Goal: Transaction & Acquisition: Purchase product/service

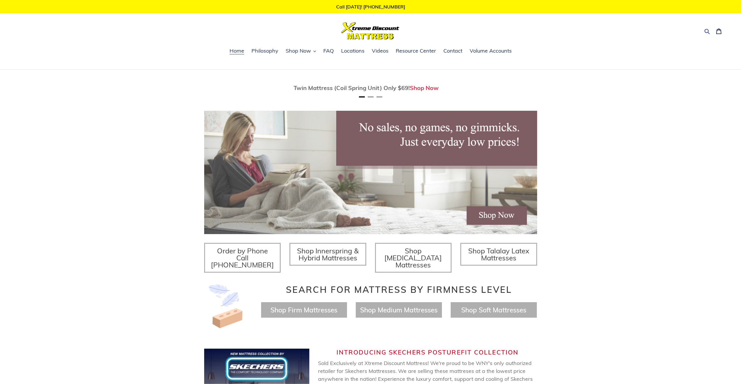
click at [705, 33] on icon "button" at bounding box center [707, 31] width 6 height 6
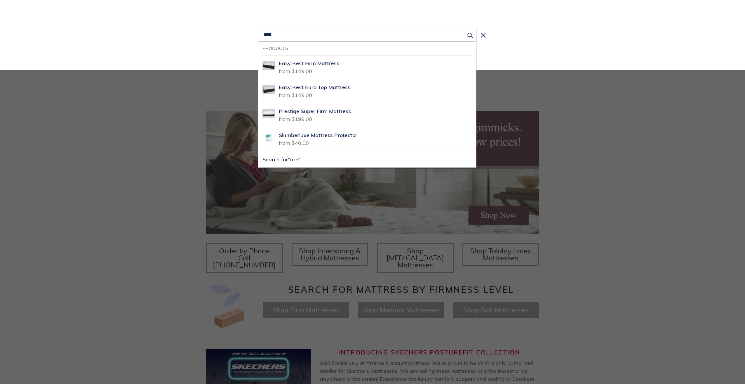
type input "****"
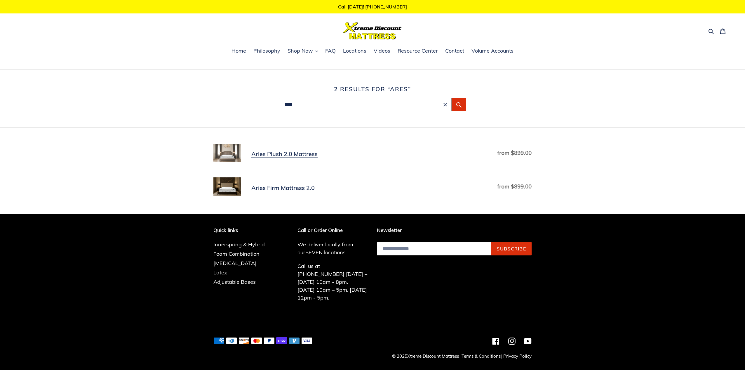
click at [309, 155] on link "Aries Plush 2.0 Mattress" at bounding box center [373, 154] width 318 height 21
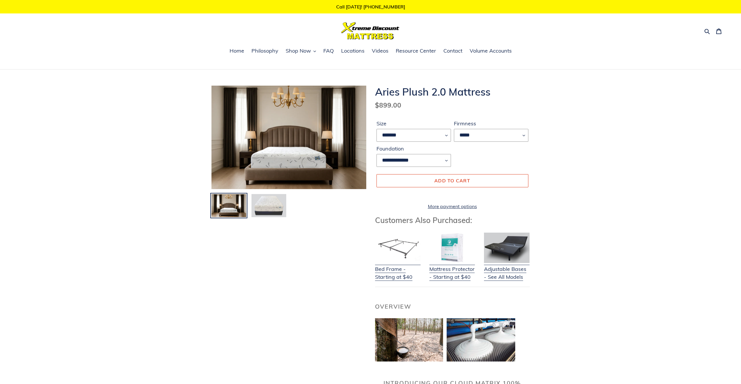
click at [283, 203] on img at bounding box center [269, 205] width 36 height 25
